Goal: Transaction & Acquisition: Download file/media

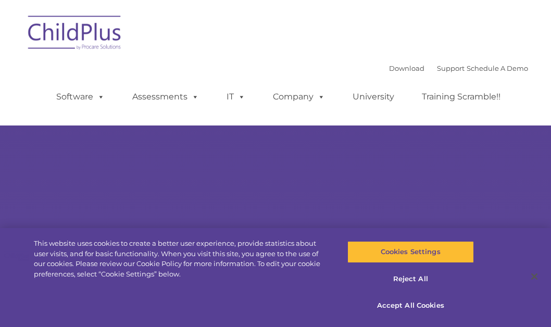
select select "MEDIUM"
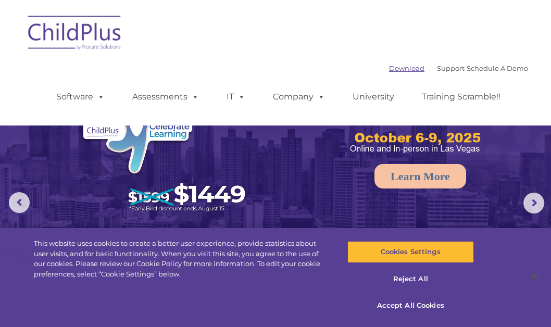
click at [398, 68] on link "Download" at bounding box center [406, 68] width 35 height 8
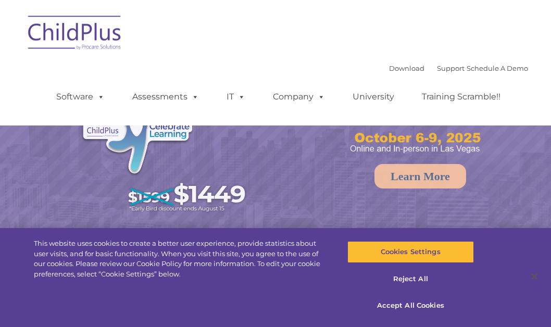
select select "MEDIUM"
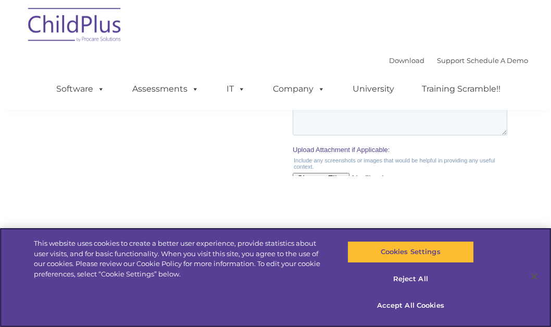
scroll to position [1311, 0]
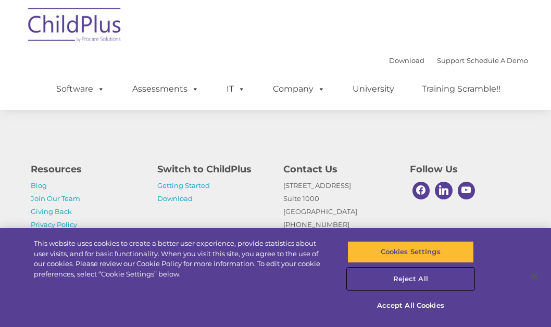
click at [414, 279] on button "Reject All" at bounding box center [410, 279] width 126 height 22
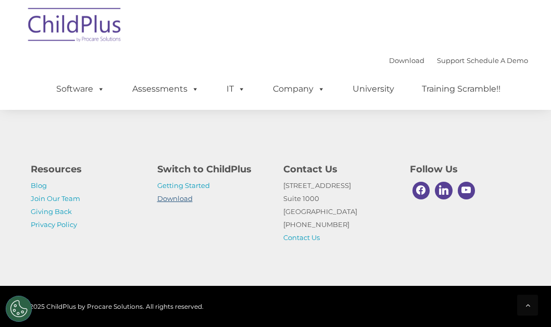
click at [183, 199] on link "Download" at bounding box center [174, 198] width 35 height 8
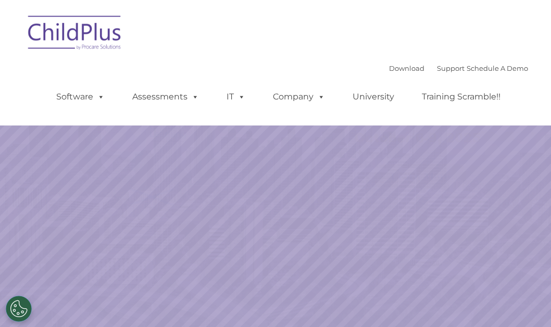
select select "MEDIUM"
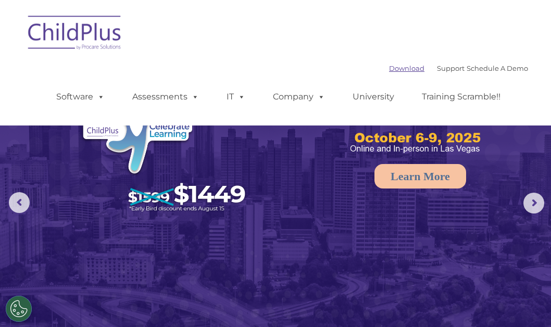
click at [389, 68] on link "Download" at bounding box center [406, 68] width 35 height 8
